Goal: Task Accomplishment & Management: Use online tool/utility

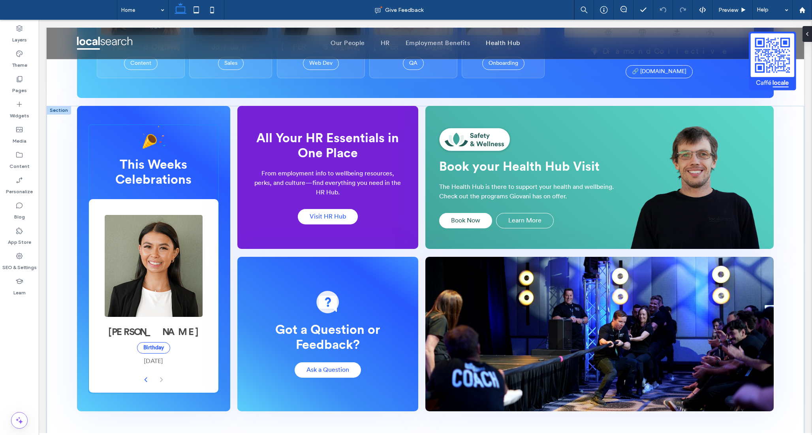
click at [141, 369] on button "back" at bounding box center [146, 379] width 16 height 34
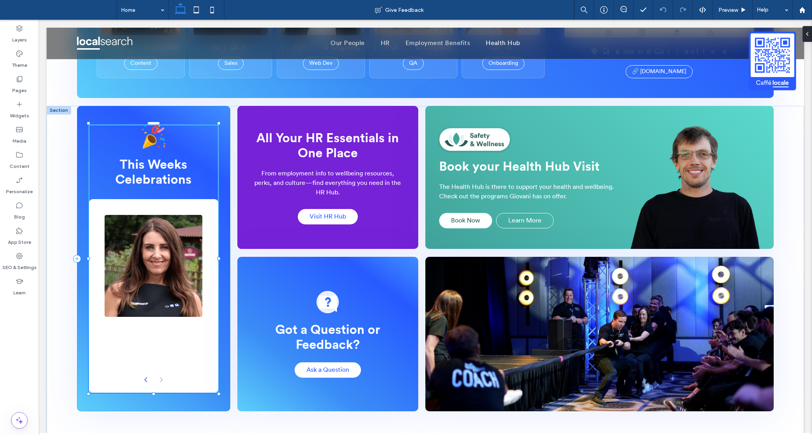
click at [141, 369] on button "back" at bounding box center [146, 379] width 16 height 34
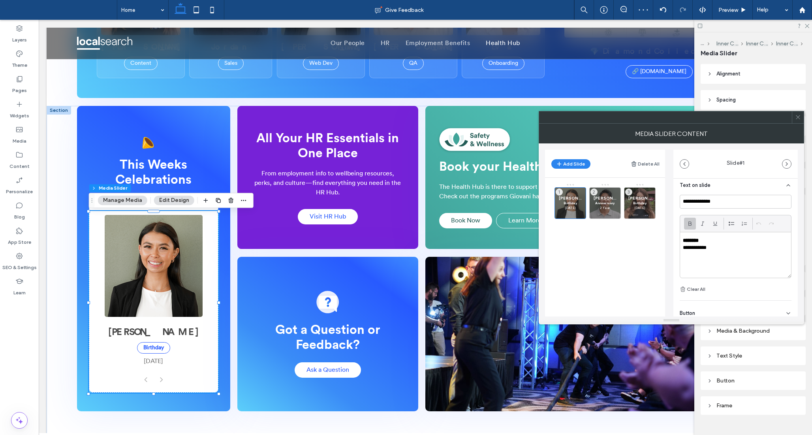
scroll to position [192, 0]
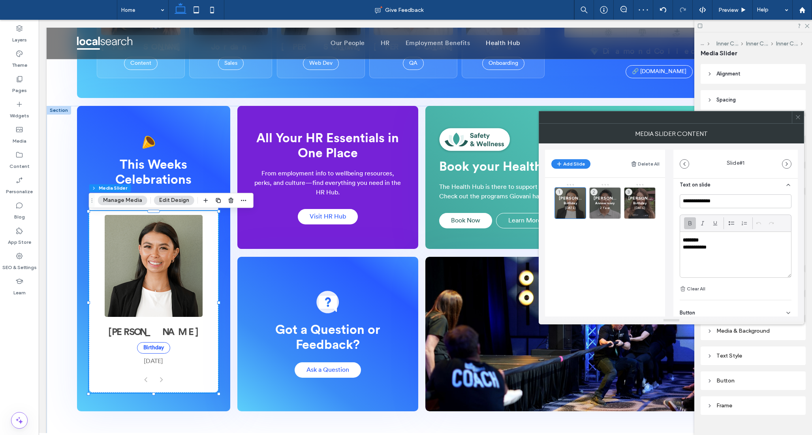
click at [706, 248] on p "**********" at bounding box center [733, 247] width 101 height 7
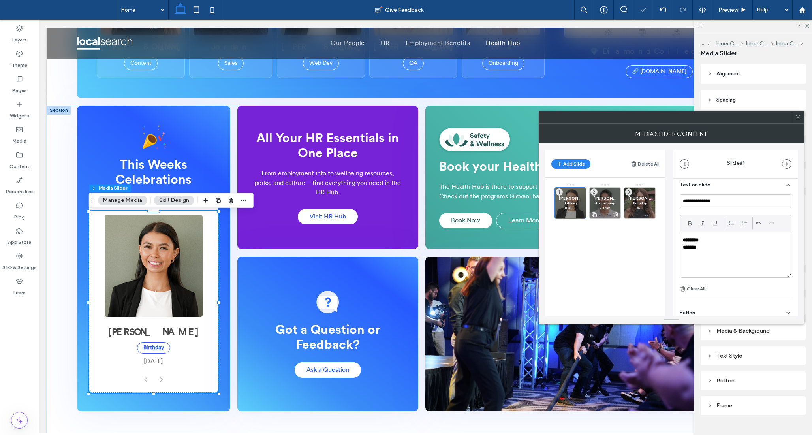
click at [605, 206] on p "2 Year" at bounding box center [604, 207] width 23 height 5
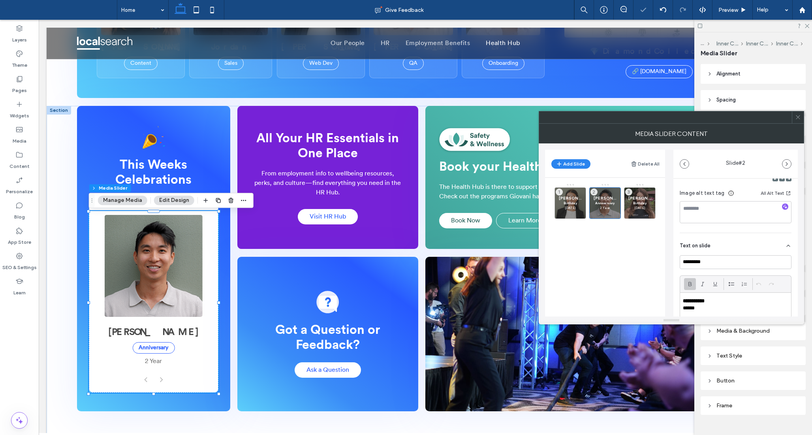
scroll to position [141, 0]
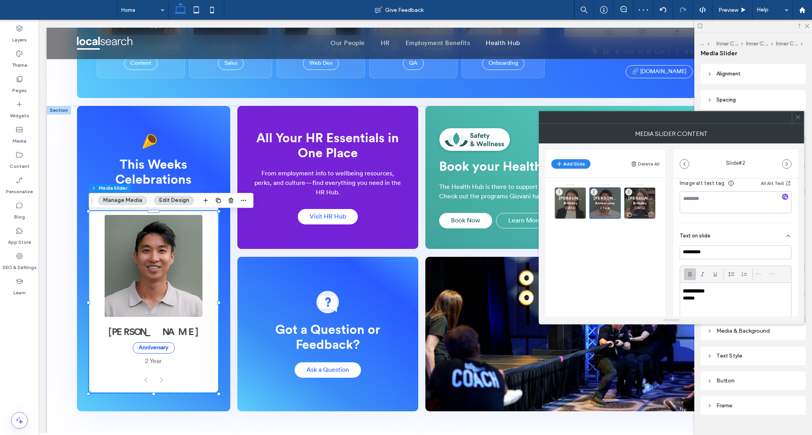
click at [641, 200] on span "[PERSON_NAME]" at bounding box center [639, 197] width 23 height 5
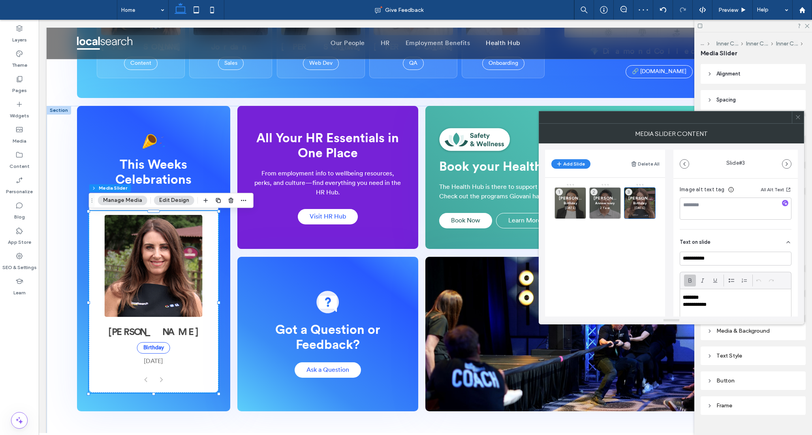
scroll to position [136, 0]
click at [704, 302] on p "**********" at bounding box center [733, 303] width 101 height 7
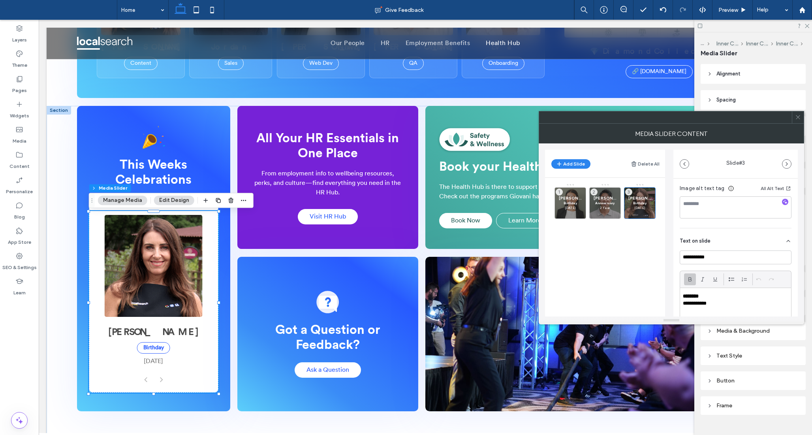
click at [704, 302] on p "**********" at bounding box center [733, 303] width 101 height 7
click at [798, 116] on icon at bounding box center [798, 117] width 6 height 6
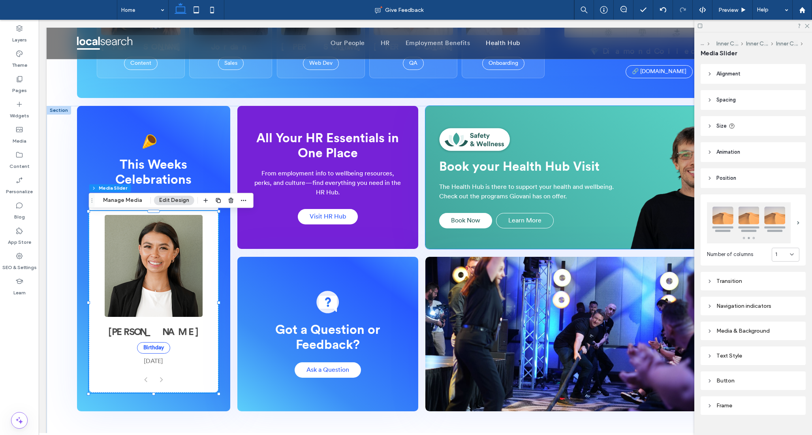
click at [523, 203] on div "Book your Health Hub Visit The Health Hub is there to support your health and w…" at bounding box center [534, 178] width 191 height 126
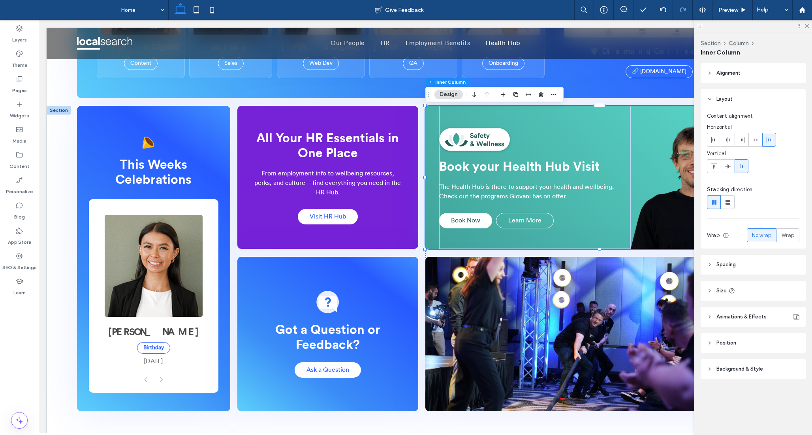
click at [523, 203] on div "Book your Health Hub Visit The Health Hub is there to support your health and w…" at bounding box center [534, 178] width 191 height 126
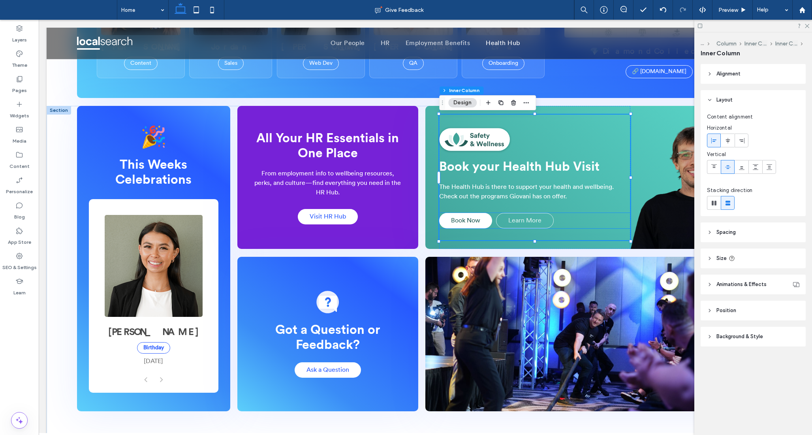
click at [526, 222] on span "Learn More" at bounding box center [524, 221] width 33 height 8
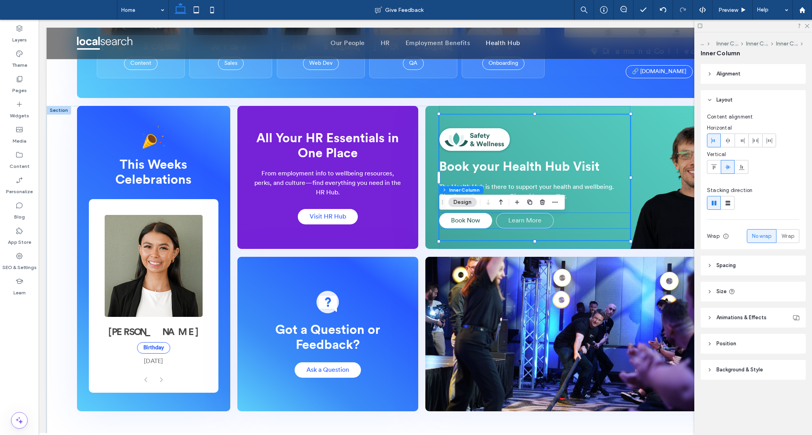
click at [526, 222] on span "Learn More" at bounding box center [524, 221] width 33 height 8
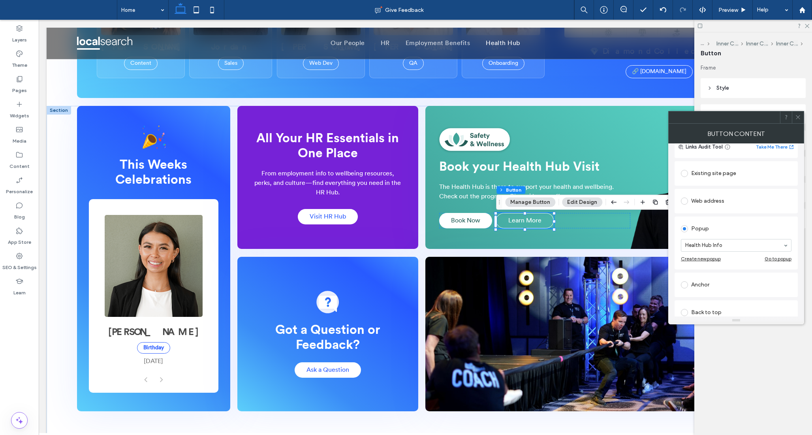
scroll to position [68, 0]
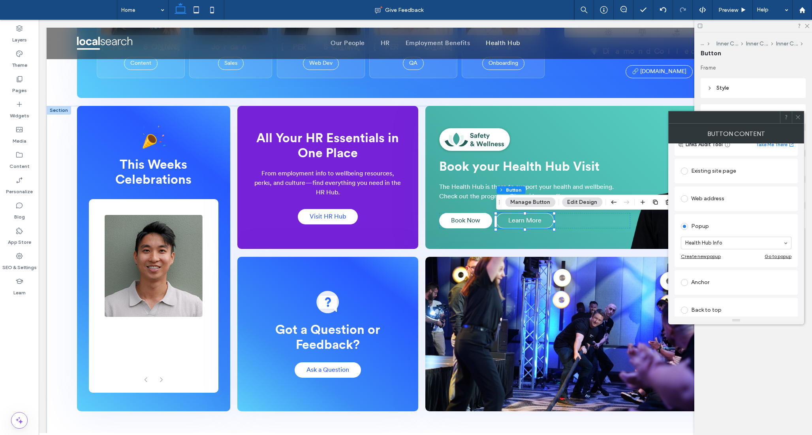
click at [776, 259] on div "Go to popup" at bounding box center [777, 256] width 27 height 6
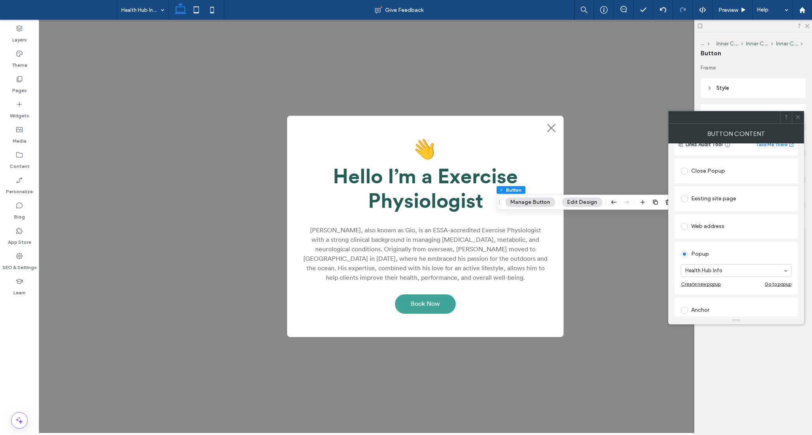
scroll to position [0, 0]
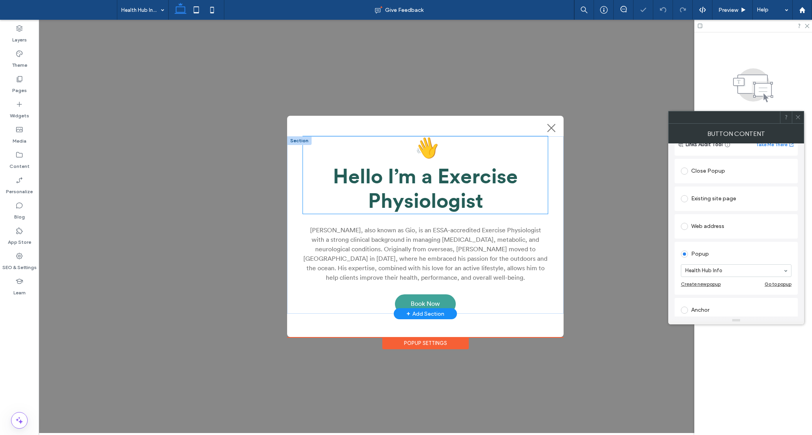
click at [425, 180] on span "Hello I’m a Exercise Physiologist" at bounding box center [425, 189] width 185 height 45
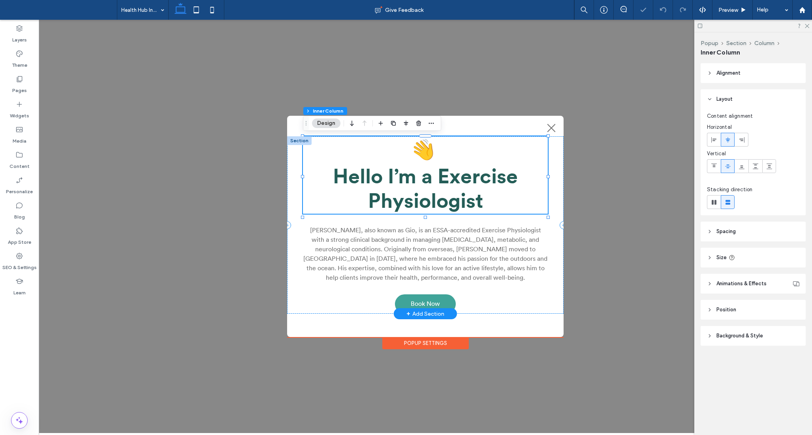
click at [425, 180] on span "Hello I’m a Exercise Physiologist" at bounding box center [425, 189] width 185 height 45
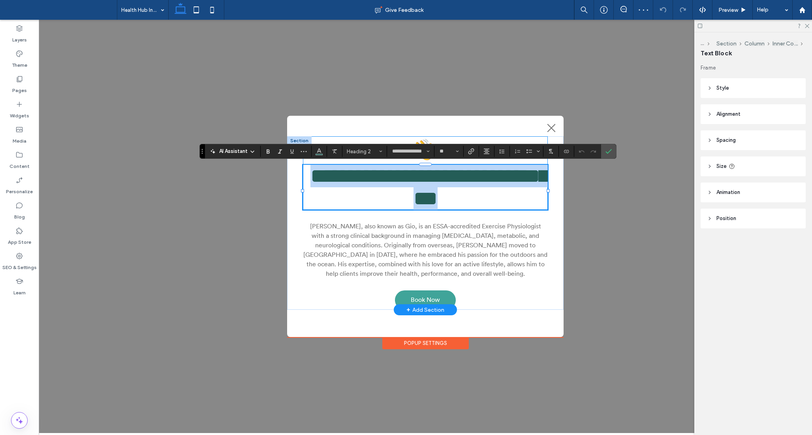
click at [430, 178] on span "**********" at bounding box center [429, 186] width 238 height 43
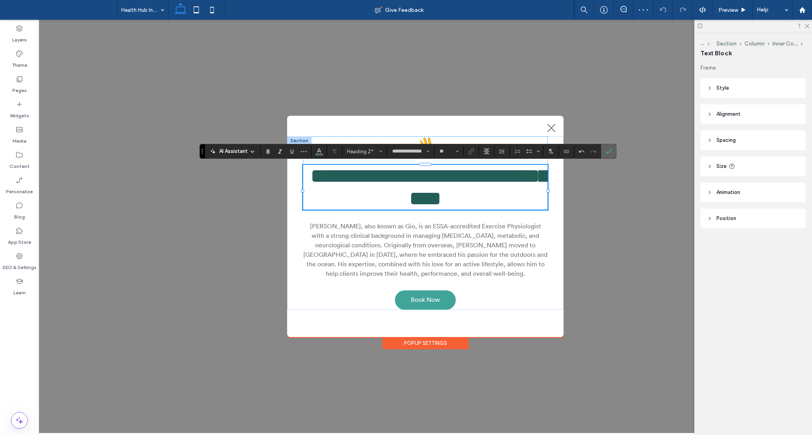
click at [609, 152] on icon "Confirm" at bounding box center [608, 151] width 6 height 6
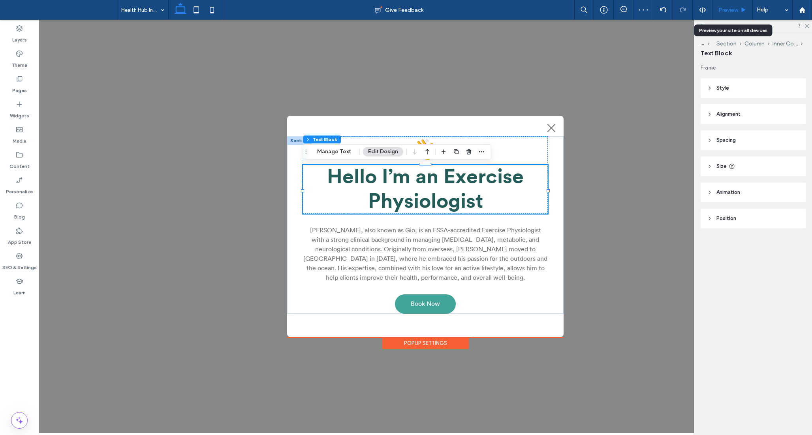
click at [735, 9] on span "Preview" at bounding box center [728, 10] width 20 height 7
